Goal: Task Accomplishment & Management: Manage account settings

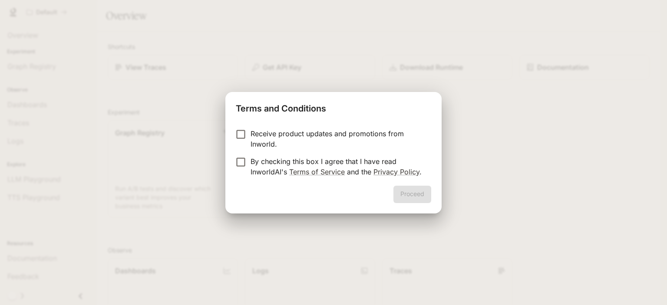
click at [300, 158] on p "By checking this box I agree that I have read InworldAI's Terms of Service and …" at bounding box center [338, 166] width 174 height 21
click at [399, 197] on button "Proceed" at bounding box center [412, 194] width 38 height 17
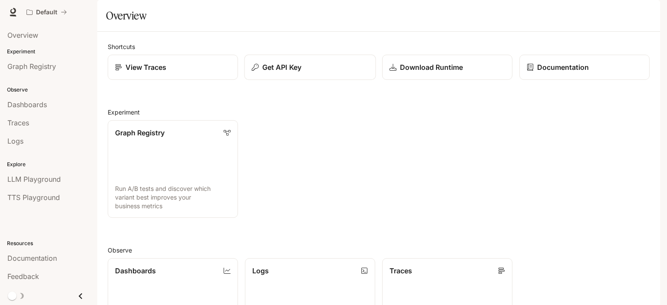
click at [272, 73] on p "Get API Key" at bounding box center [281, 67] width 39 height 10
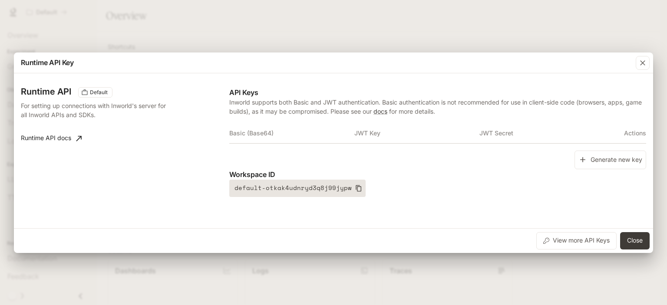
click at [356, 187] on icon "button" at bounding box center [359, 188] width 6 height 7
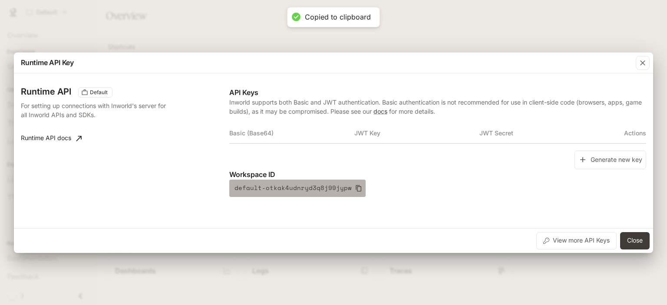
click at [356, 187] on icon "button" at bounding box center [359, 188] width 6 height 7
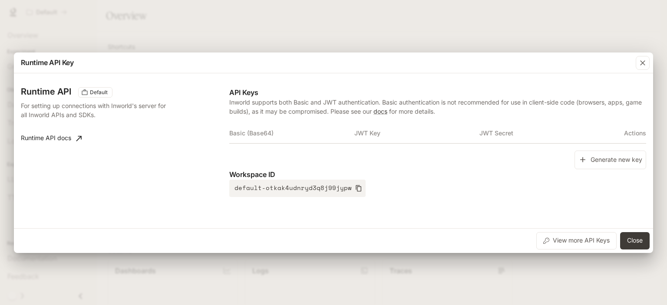
click at [258, 133] on th "Basic (Base64)" at bounding box center [291, 133] width 125 height 21
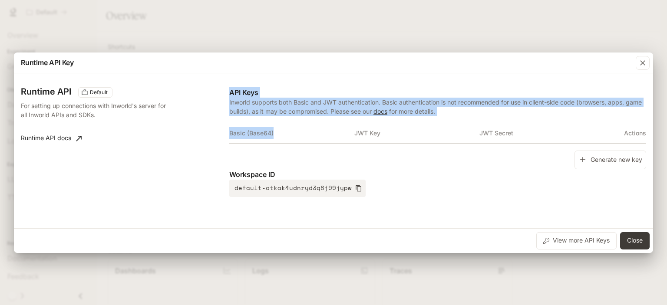
drag, startPoint x: 273, startPoint y: 132, endPoint x: 225, endPoint y: 132, distance: 47.3
click at [225, 132] on div "Runtime API Default For setting up connections with Inworld's server for all In…" at bounding box center [333, 151] width 625 height 148
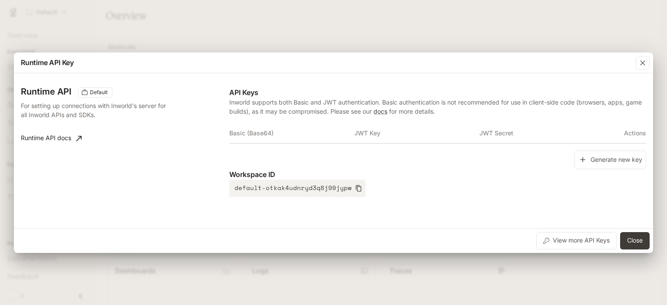
click at [219, 133] on div "Runtime API Default For setting up connections with Inworld's server for all In…" at bounding box center [125, 142] width 208 height 110
click at [615, 160] on button "Generate new key" at bounding box center [610, 160] width 72 height 19
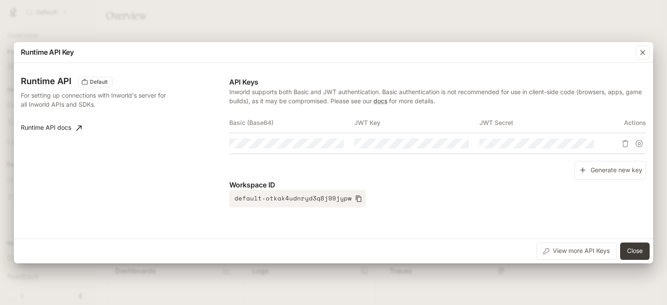
click at [316, 132] on th "Basic (Base64)" at bounding box center [291, 122] width 125 height 21
click at [320, 143] on icon "button" at bounding box center [320, 143] width 7 height 5
click at [640, 53] on icon "button" at bounding box center [642, 52] width 9 height 9
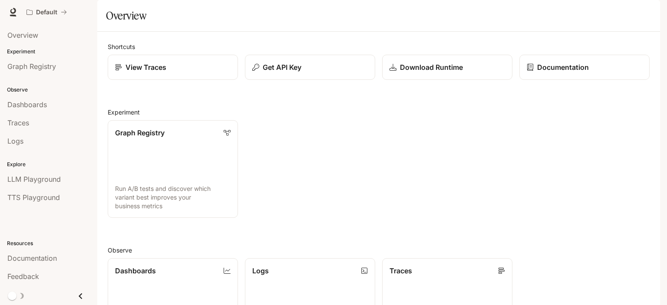
click at [645, 16] on img "button" at bounding box center [648, 12] width 12 height 12
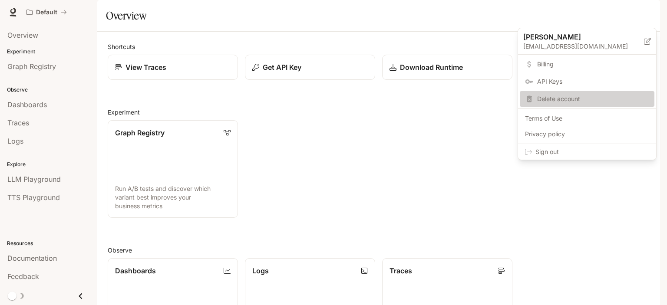
click at [543, 103] on span "Delete account" at bounding box center [593, 99] width 112 height 9
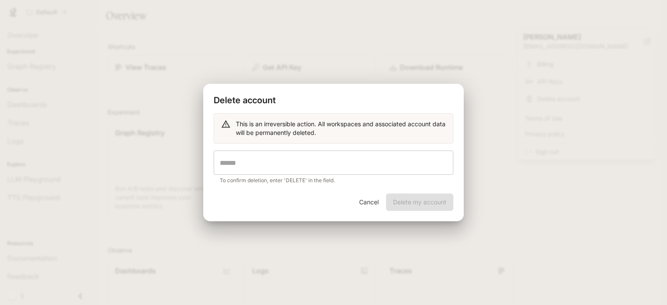
click at [340, 165] on input "text" at bounding box center [334, 163] width 240 height 24
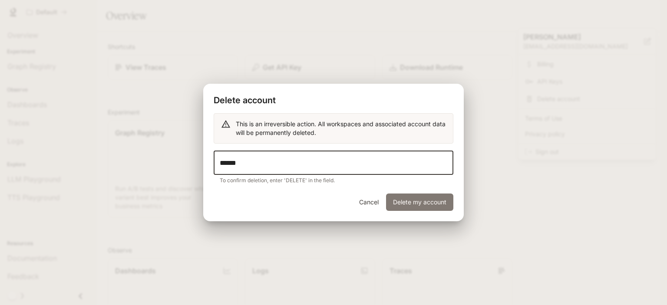
type input "******"
click at [402, 197] on button "Delete my account" at bounding box center [419, 202] width 67 height 17
